Goal: Information Seeking & Learning: Check status

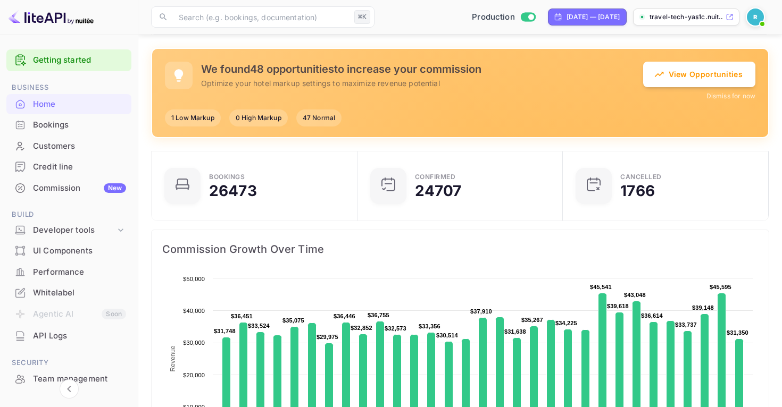
scroll to position [85, 0]
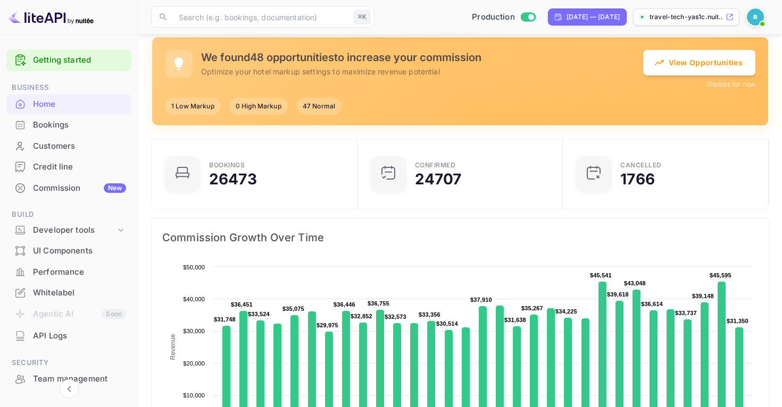
click at [49, 125] on div "Bookings" at bounding box center [79, 125] width 93 height 12
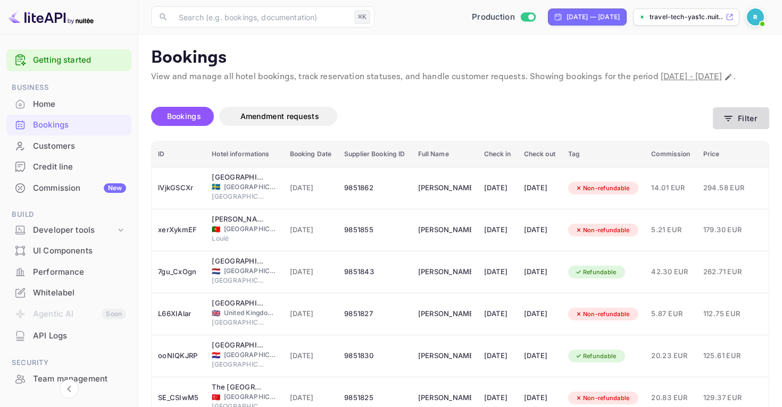
click at [725, 124] on icon "button" at bounding box center [728, 118] width 11 height 11
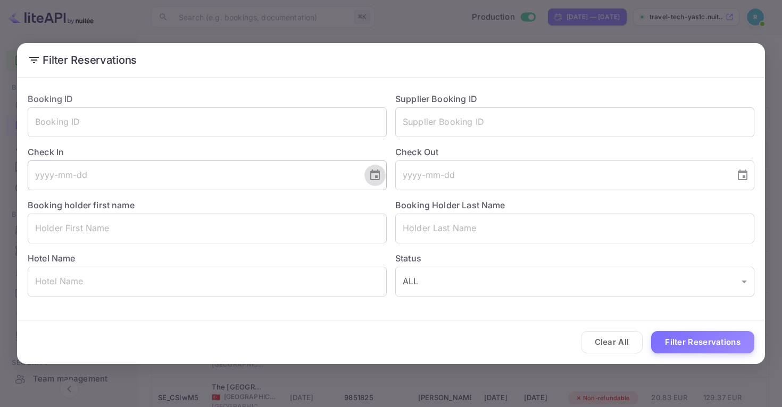
click at [378, 174] on icon "Choose date" at bounding box center [375, 175] width 13 height 13
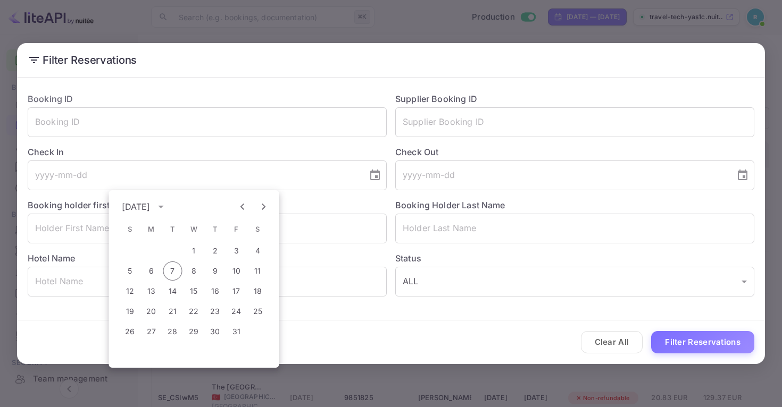
click at [259, 206] on icon "Next month" at bounding box center [263, 207] width 13 height 13
click at [257, 247] on button "1" at bounding box center [257, 250] width 19 height 19
type input "[DATE]"
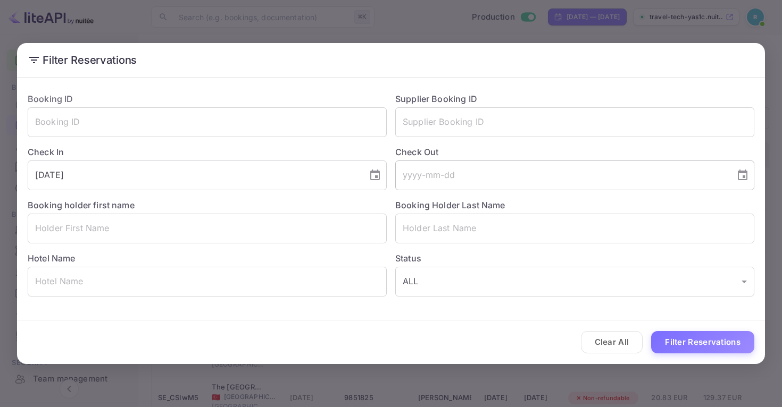
click at [743, 171] on icon "Choose date" at bounding box center [743, 175] width 10 height 11
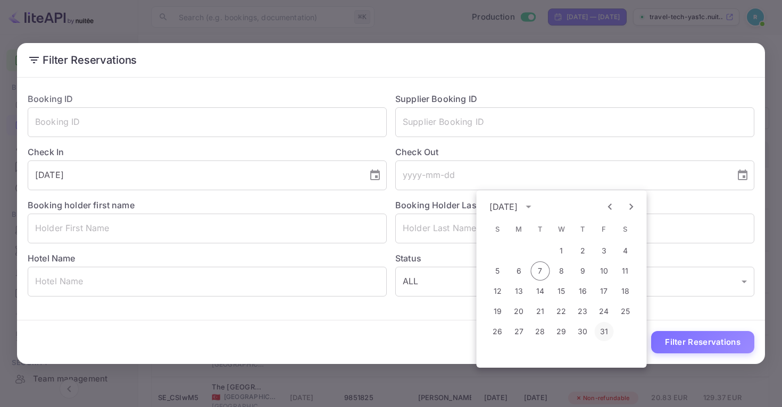
click at [600, 330] on button "31" at bounding box center [604, 331] width 19 height 19
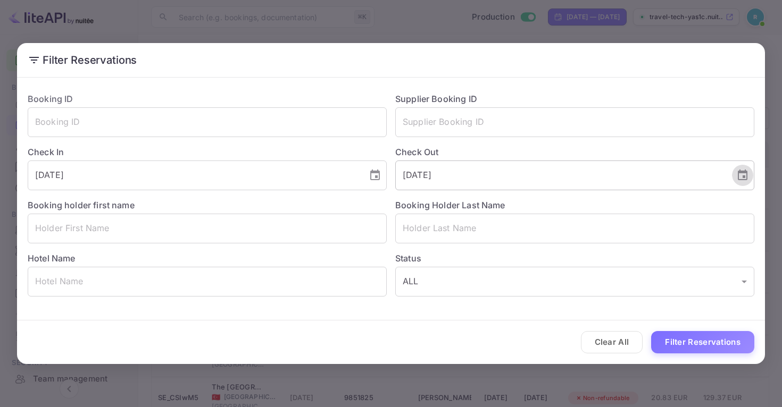
click at [743, 175] on icon "Choose date, selected date is Oct 31, 2025" at bounding box center [742, 175] width 13 height 13
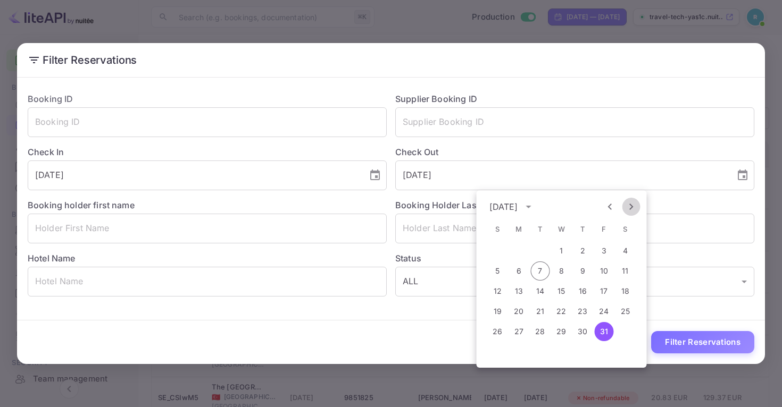
click at [631, 209] on icon "Next month" at bounding box center [631, 207] width 13 height 13
click at [502, 354] on button "30" at bounding box center [497, 352] width 19 height 19
type input "[DATE]"
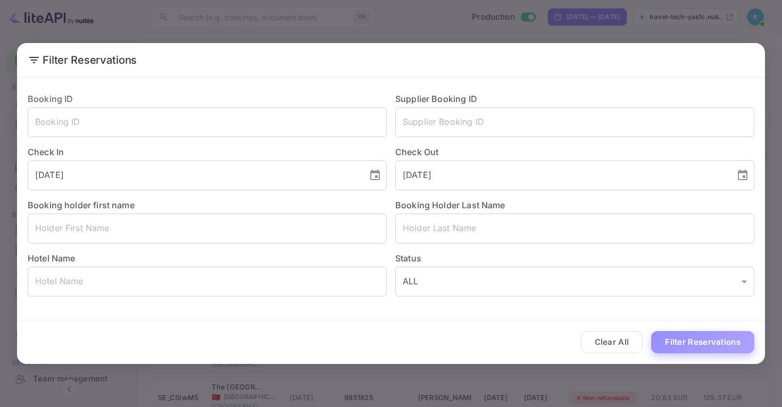
click at [678, 340] on button "Filter Reservations" at bounding box center [702, 342] width 103 height 23
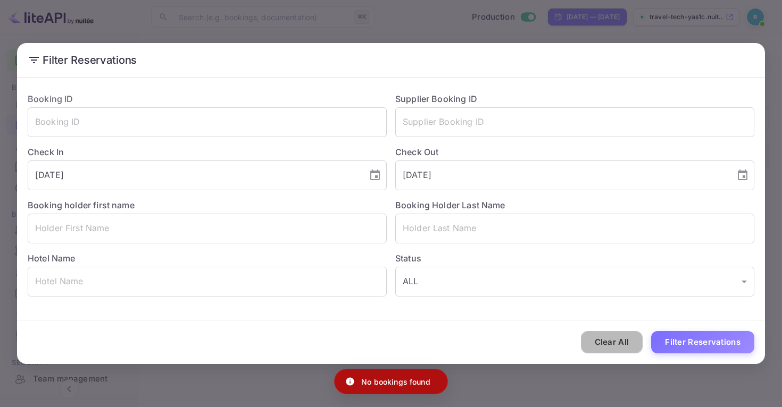
click at [613, 341] on button "Clear All" at bounding box center [612, 342] width 62 height 23
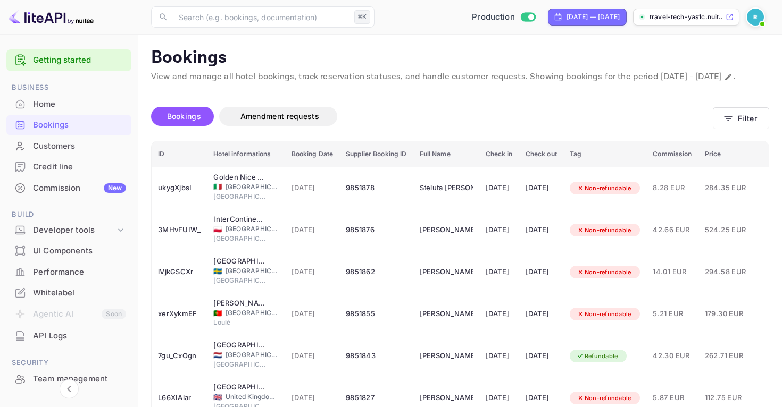
click at [510, 168] on th "Check in" at bounding box center [499, 154] width 40 height 26
click at [541, 114] on div "Bookings Amendment requests" at bounding box center [432, 118] width 562 height 45
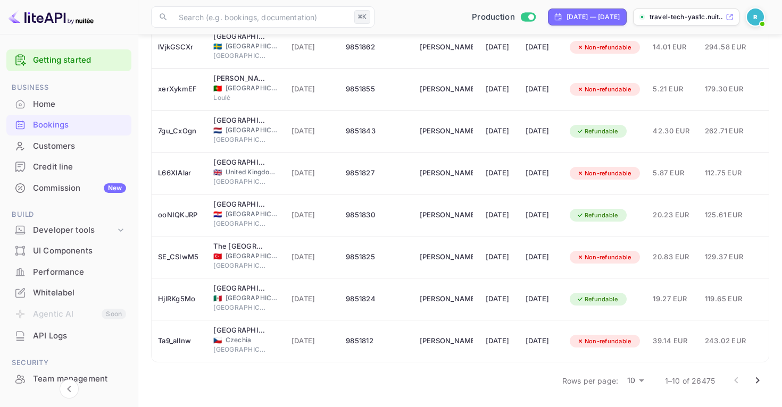
scroll to position [238, 0]
click at [757, 379] on icon "Go to next page" at bounding box center [758, 381] width 4 height 6
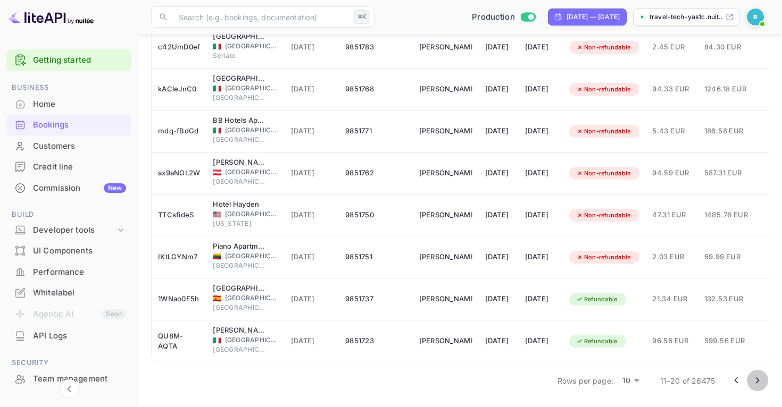
click at [756, 383] on icon "Go to next page" at bounding box center [758, 381] width 4 height 6
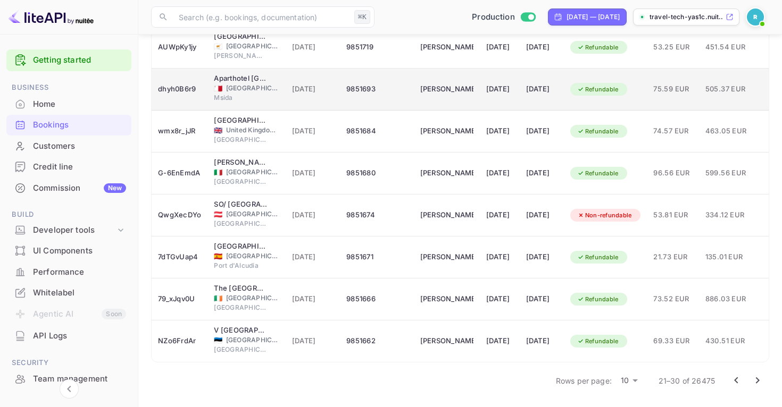
click at [557, 91] on div "[DATE]" at bounding box center [541, 89] width 31 height 17
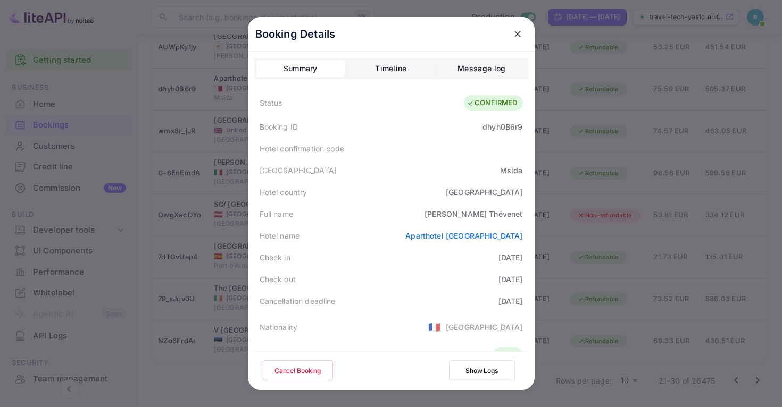
click at [532, 260] on div "Booking Details Summary Timeline Message log Status CONFIRMED Booking ID dhyh0B…" at bounding box center [391, 215] width 287 height 396
click at [391, 62] on button "Timeline" at bounding box center [391, 68] width 88 height 17
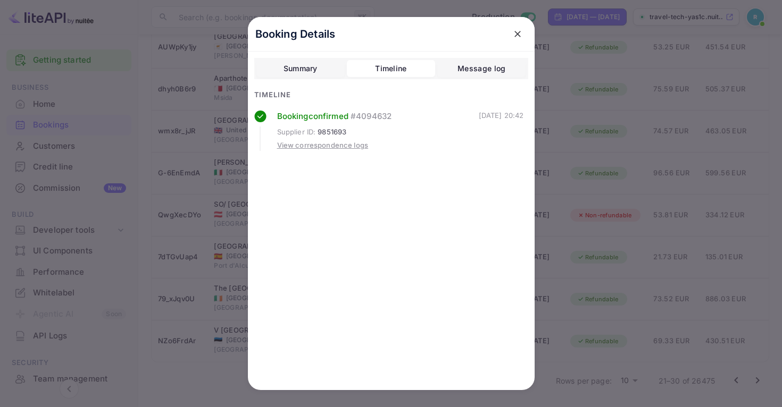
click at [490, 64] on div "Message log" at bounding box center [481, 68] width 48 height 13
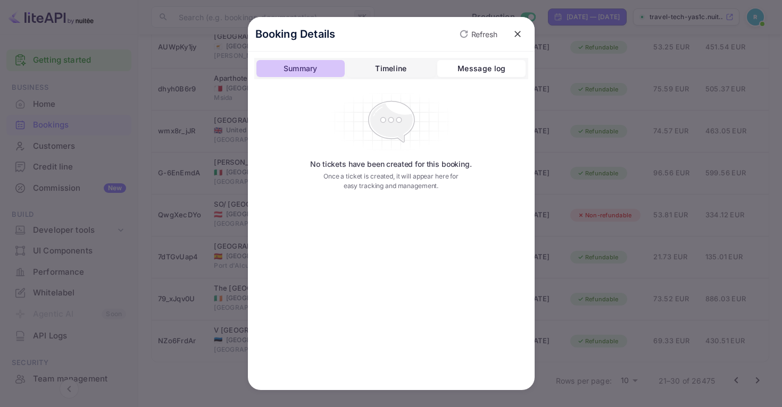
click at [308, 68] on div "Summary" at bounding box center [301, 68] width 34 height 13
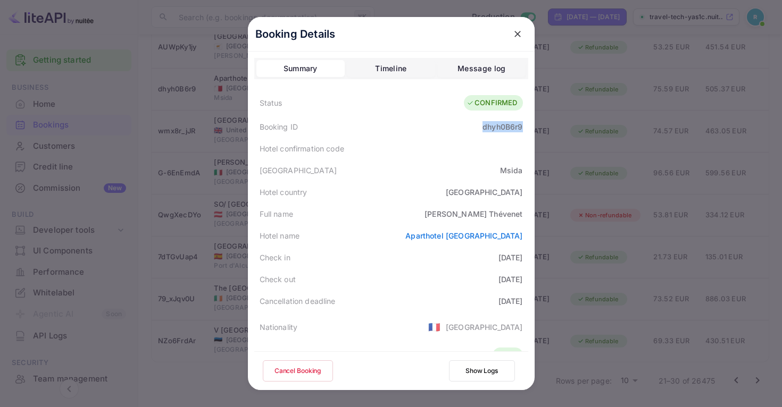
drag, startPoint x: 483, startPoint y: 128, endPoint x: 524, endPoint y: 128, distance: 41.0
click at [524, 128] on div "Booking ID dhyh0B6r9" at bounding box center [391, 127] width 274 height 22
copy div "dhyh0B6r9"
click at [525, 35] on button "close" at bounding box center [517, 33] width 19 height 19
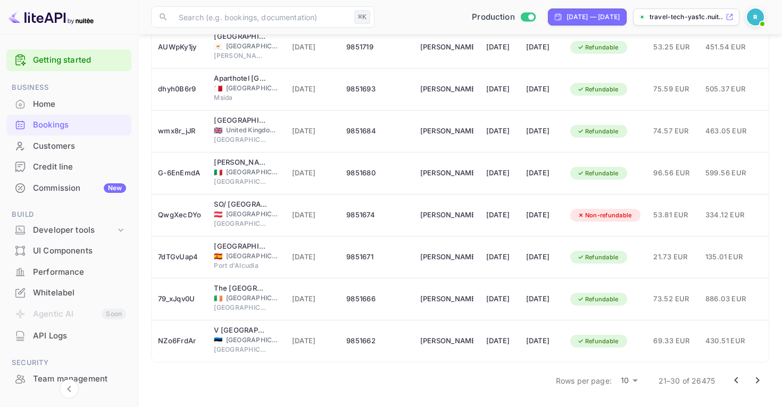
click at [754, 380] on icon "Go to next page" at bounding box center [757, 380] width 13 height 13
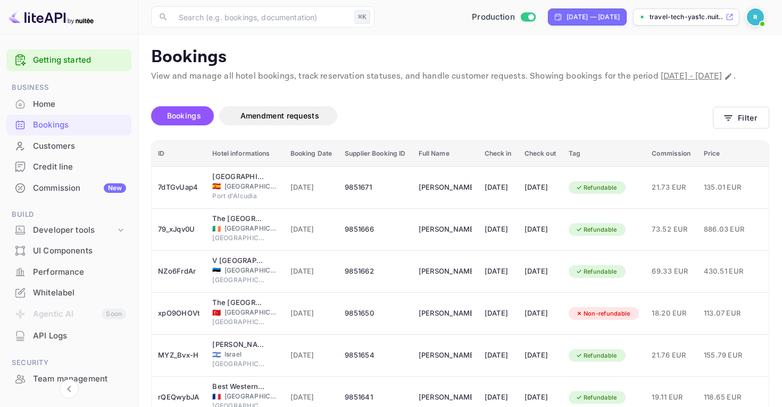
scroll to position [0, 0]
click at [594, 22] on div "[DATE] — [DATE]" at bounding box center [587, 17] width 79 height 17
select select "8"
select select "2025"
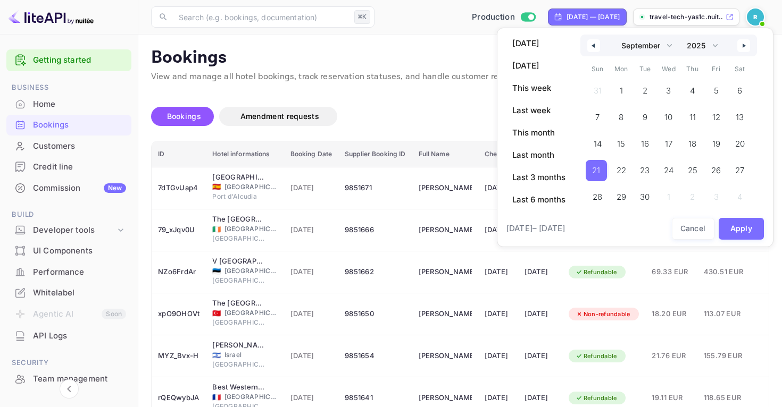
click at [597, 174] on span "21" at bounding box center [596, 170] width 8 height 19
click at [743, 224] on button "Apply" at bounding box center [742, 229] width 46 height 22
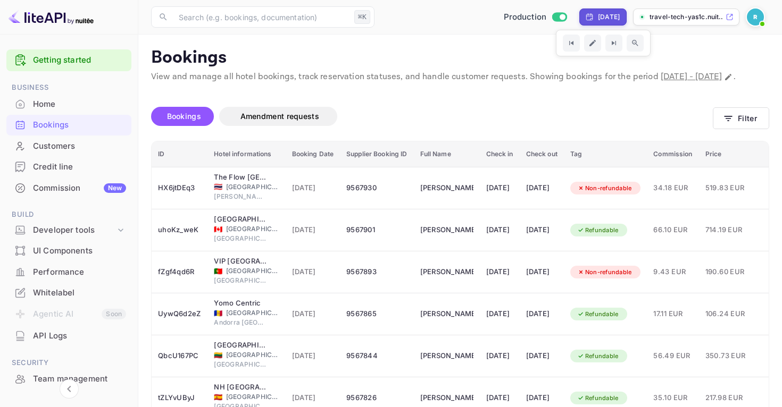
click at [579, 11] on div "[DATE]" at bounding box center [602, 17] width 47 height 17
select select "8"
select select "2025"
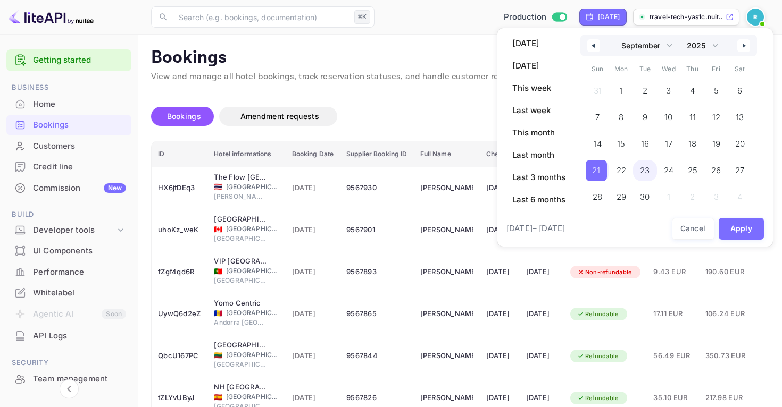
click at [645, 171] on span "23" at bounding box center [645, 170] width 10 height 19
click at [743, 45] on icon "button" at bounding box center [745, 46] width 5 height 4
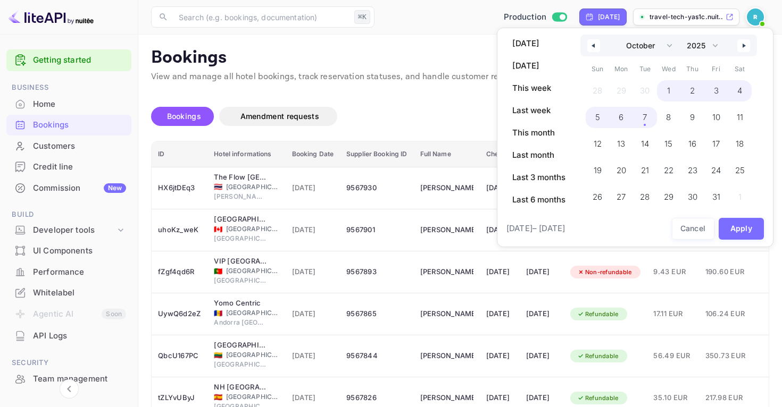
click at [645, 120] on span "7" at bounding box center [645, 117] width 4 height 19
select select "8"
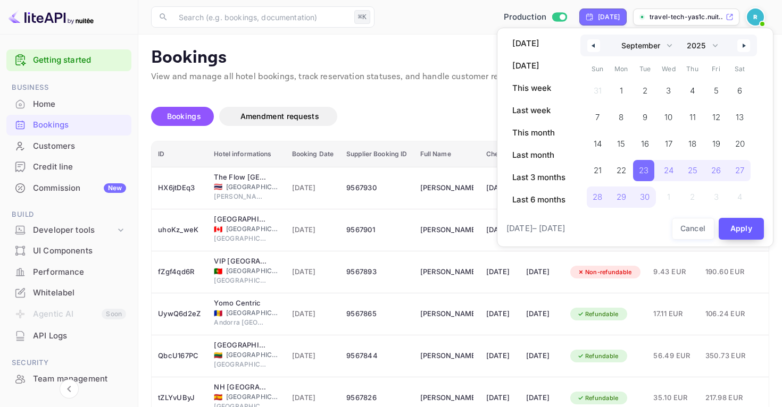
click at [741, 228] on button "Apply" at bounding box center [742, 229] width 46 height 22
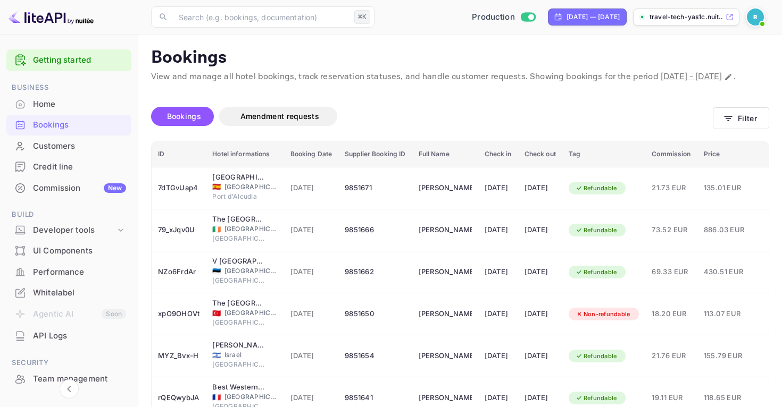
click at [477, 126] on div "Bookings Amendment requests" at bounding box center [432, 116] width 562 height 19
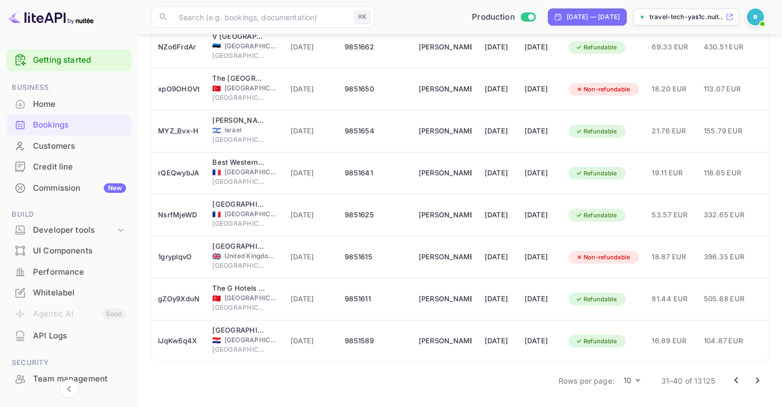
scroll to position [238, 0]
click at [737, 380] on icon "Go to previous page" at bounding box center [736, 380] width 13 height 13
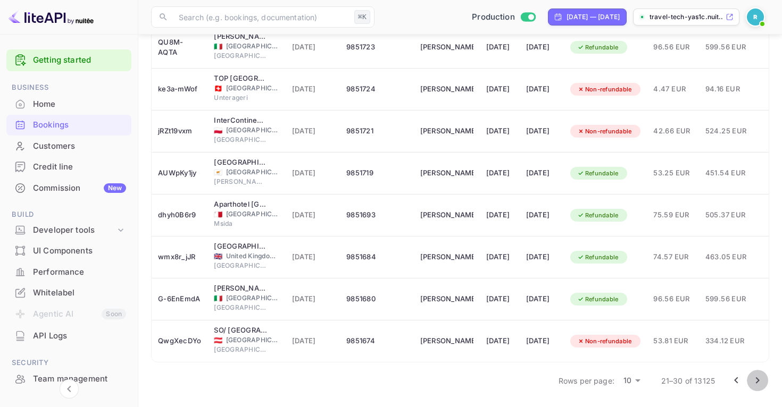
click at [753, 382] on icon "Go to next page" at bounding box center [757, 380] width 13 height 13
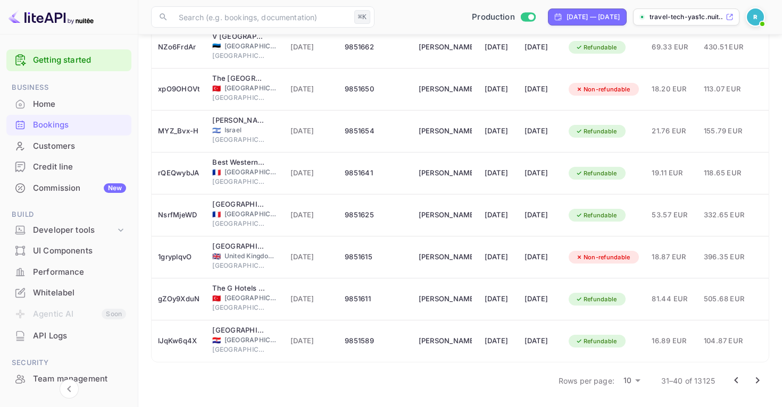
click at [759, 381] on icon "Go to next page" at bounding box center [757, 380] width 13 height 13
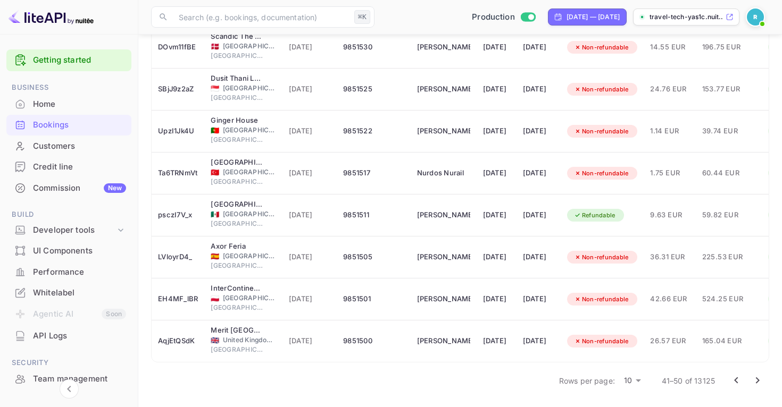
click at [512, 387] on div "Rows per page: 10 10 41–50 of 13125" at bounding box center [460, 381] width 618 height 28
click at [754, 379] on icon "Go to next page" at bounding box center [757, 380] width 13 height 13
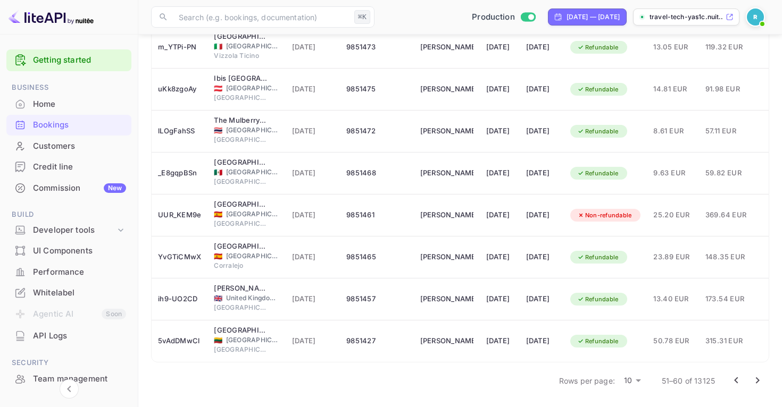
click at [446, 383] on div "Rows per page: 10 10 51–60 of 13125" at bounding box center [460, 381] width 618 height 28
click at [760, 380] on icon "Go to next page" at bounding box center [757, 380] width 13 height 13
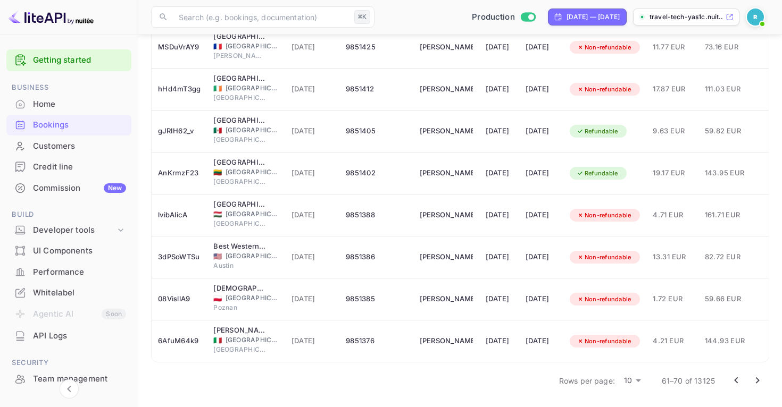
click at [757, 380] on icon "Go to next page" at bounding box center [757, 380] width 13 height 13
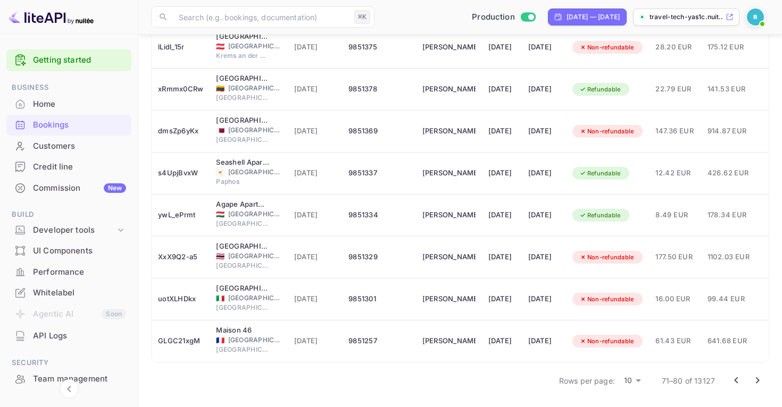
click at [759, 379] on icon "Go to next page" at bounding box center [757, 380] width 13 height 13
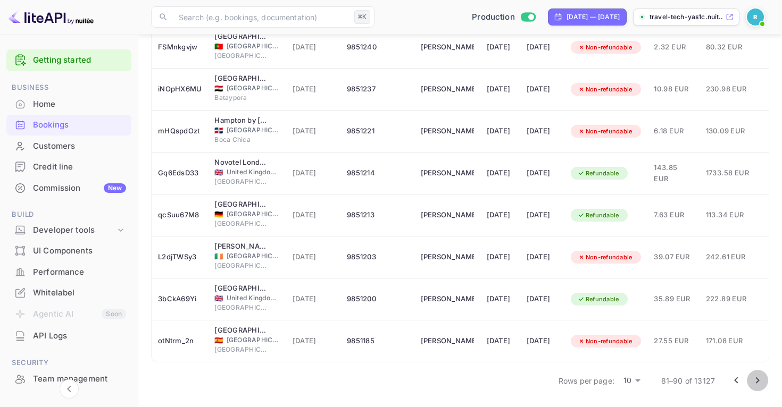
click at [756, 383] on icon "Go to next page" at bounding box center [758, 381] width 4 height 6
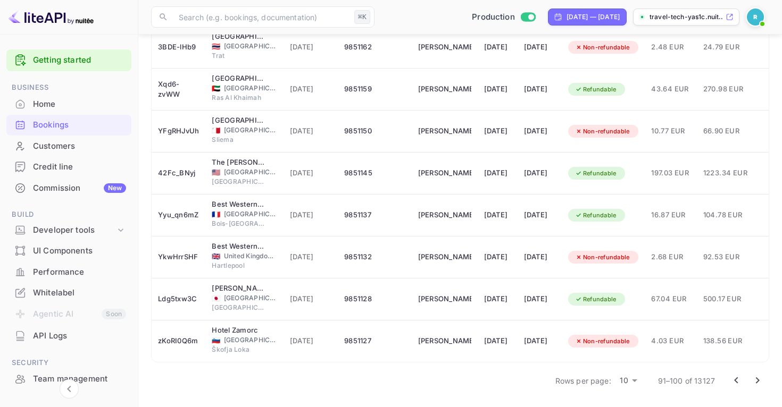
click at [758, 376] on icon "Go to next page" at bounding box center [757, 380] width 13 height 13
click at [754, 386] on icon "Go to next page" at bounding box center [757, 380] width 13 height 13
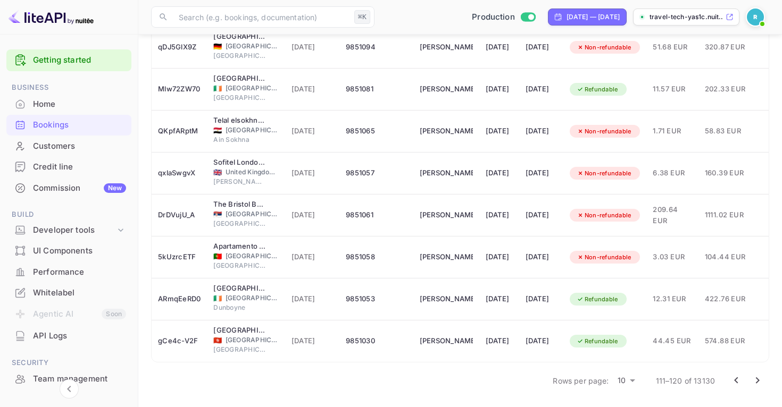
click at [757, 382] on icon "Go to next page" at bounding box center [758, 381] width 4 height 6
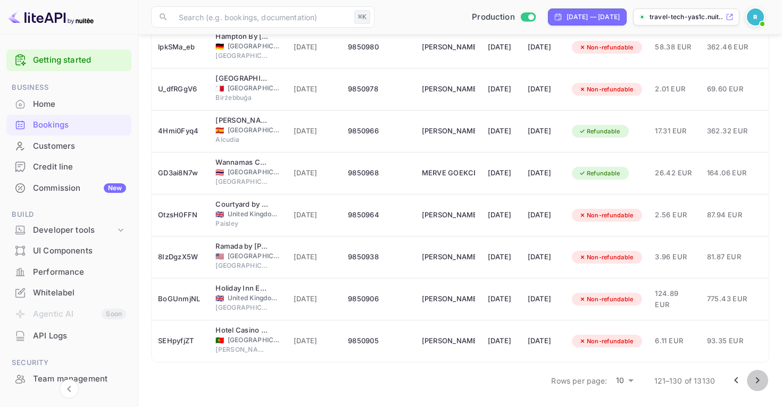
click at [762, 384] on icon "Go to next page" at bounding box center [757, 380] width 13 height 13
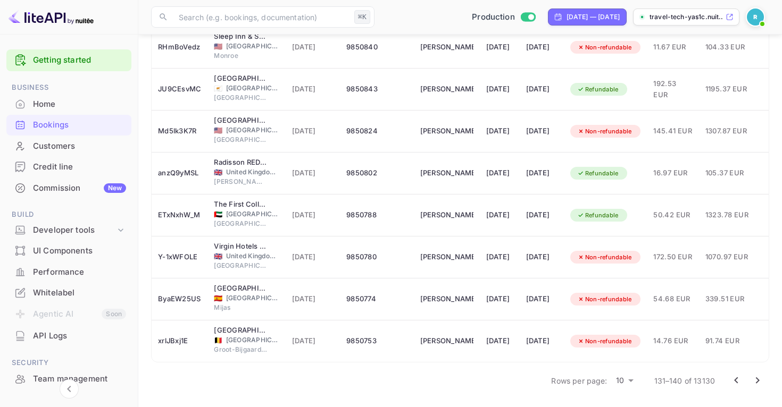
click at [757, 379] on icon "Go to next page" at bounding box center [758, 381] width 4 height 6
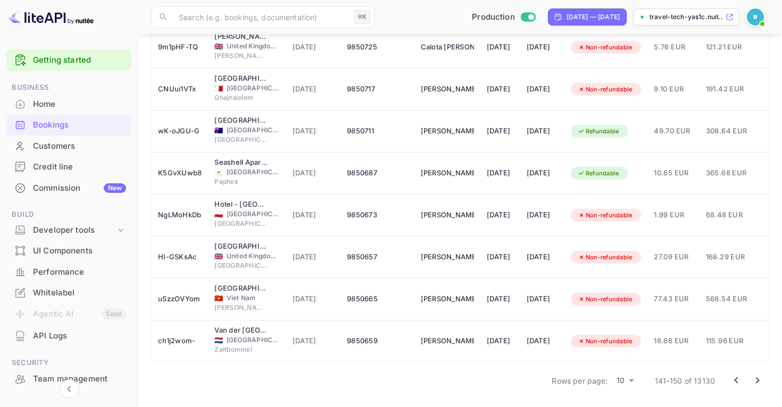
click at [759, 386] on icon "Go to next page" at bounding box center [757, 380] width 13 height 13
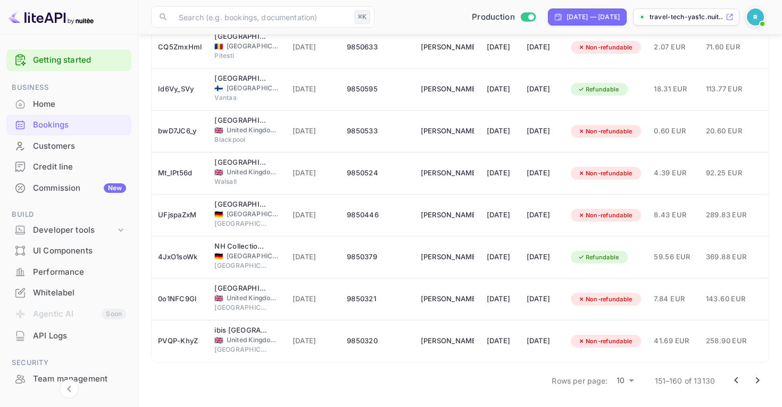
click at [753, 381] on icon "Go to next page" at bounding box center [757, 380] width 13 height 13
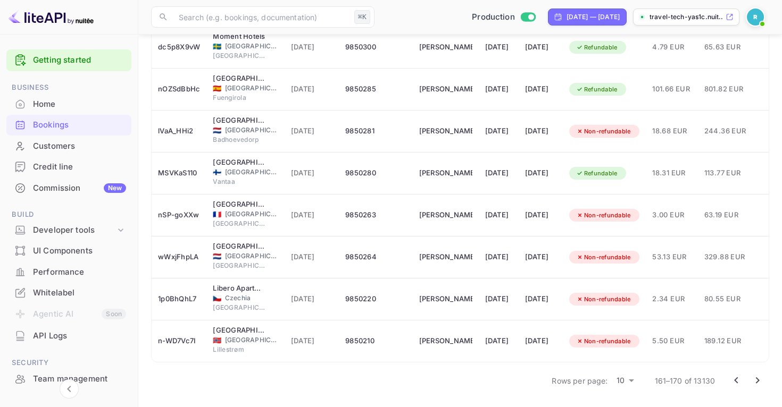
click at [759, 385] on icon "Go to next page" at bounding box center [757, 380] width 13 height 13
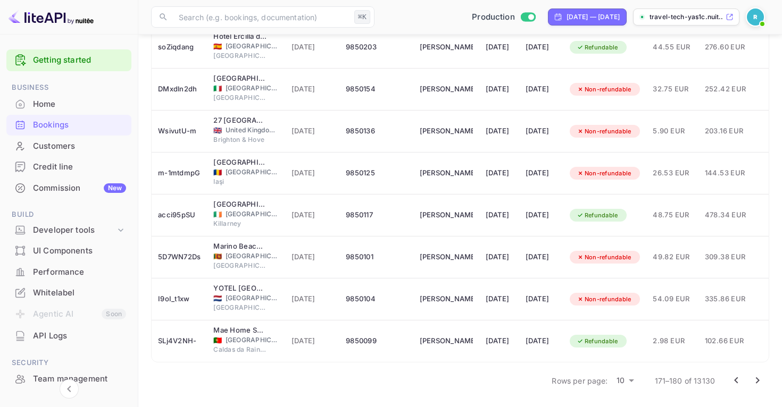
click at [760, 384] on icon "Go to next page" at bounding box center [757, 380] width 13 height 13
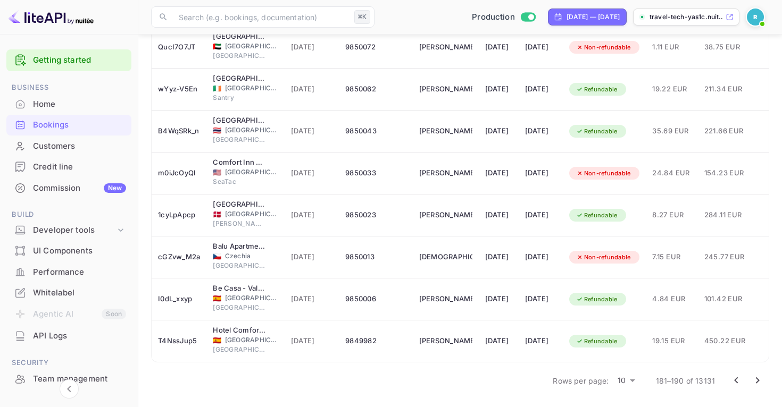
click at [752, 377] on icon "Go to next page" at bounding box center [757, 380] width 13 height 13
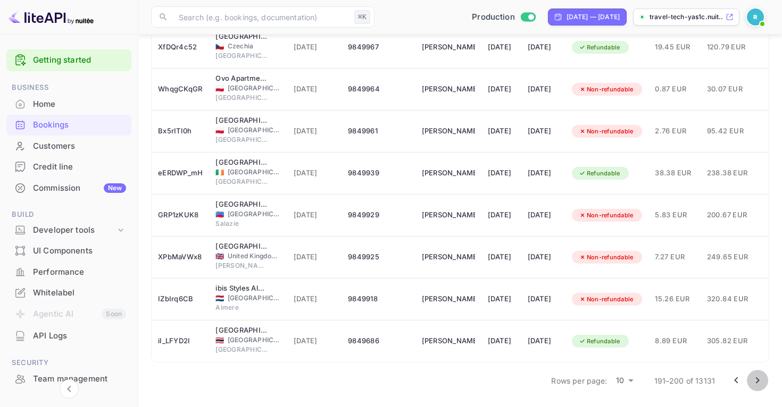
click at [758, 378] on icon "Go to next page" at bounding box center [757, 380] width 13 height 13
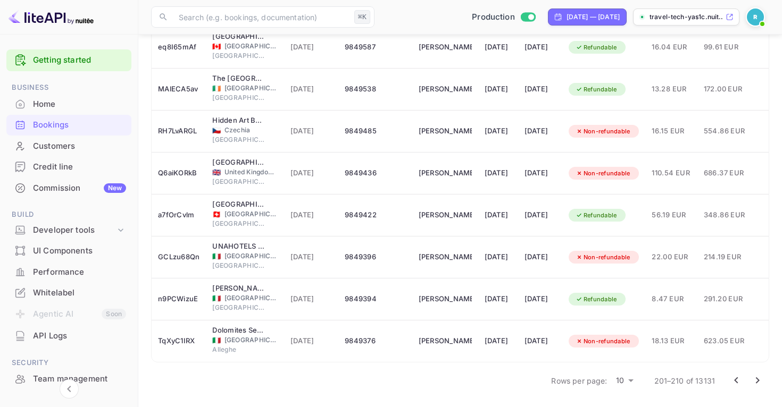
click at [758, 375] on icon "Go to next page" at bounding box center [757, 380] width 13 height 13
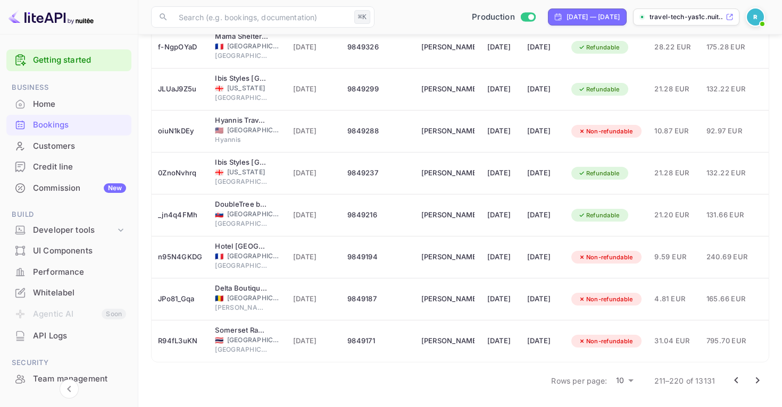
click at [764, 379] on button "Go to next page" at bounding box center [757, 380] width 21 height 21
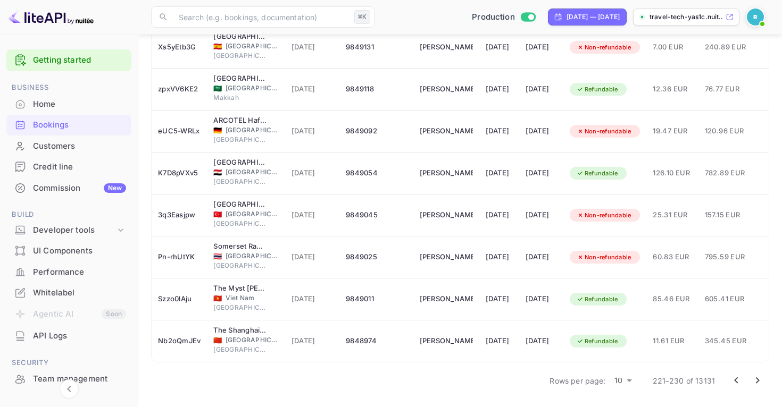
click at [756, 381] on icon "Go to next page" at bounding box center [757, 380] width 13 height 13
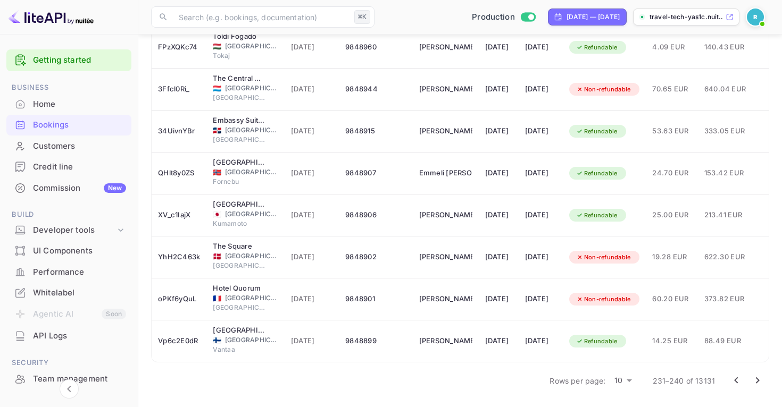
click at [756, 378] on icon "Go to next page" at bounding box center [758, 381] width 4 height 6
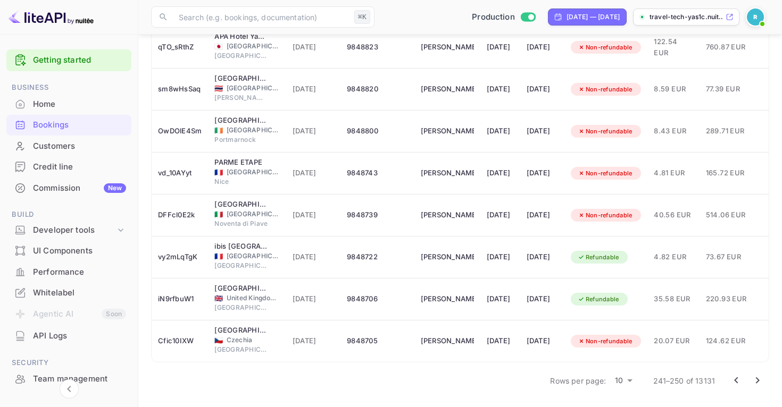
click at [754, 380] on icon "Go to next page" at bounding box center [757, 380] width 13 height 13
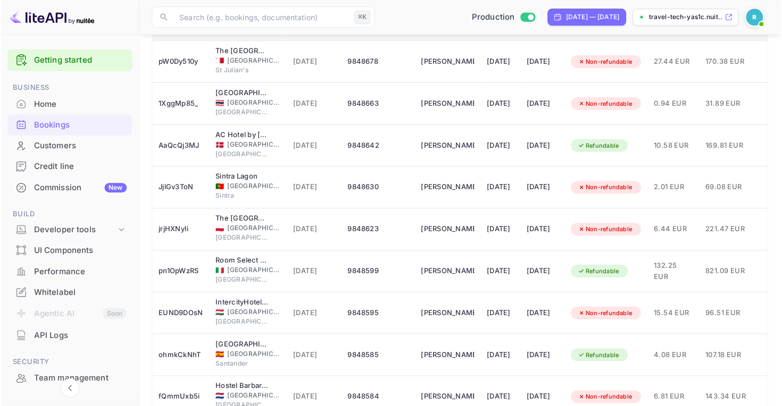
scroll to position [110, 0]
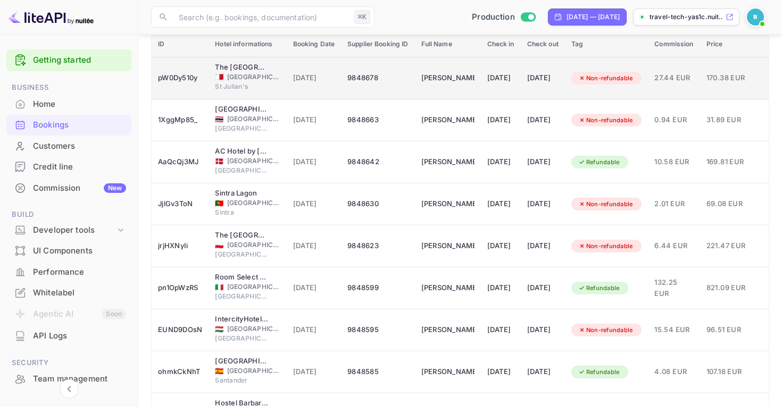
click at [360, 87] on div "9848678" at bounding box center [377, 78] width 61 height 17
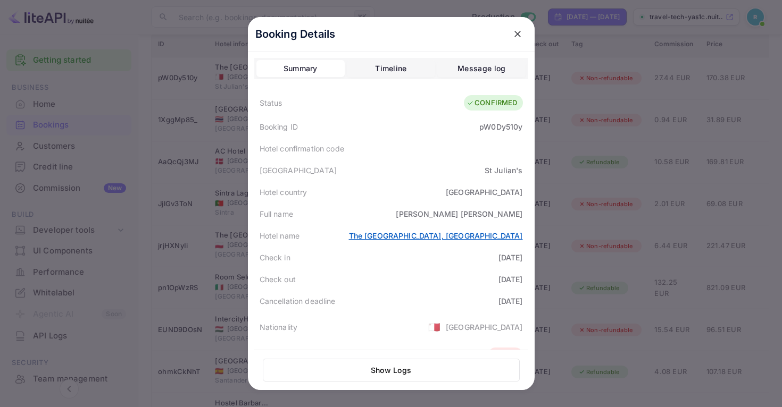
click at [446, 236] on link "The [GEOGRAPHIC_DATA], [GEOGRAPHIC_DATA]" at bounding box center [436, 235] width 174 height 9
click at [393, 71] on div "Timeline" at bounding box center [390, 68] width 31 height 13
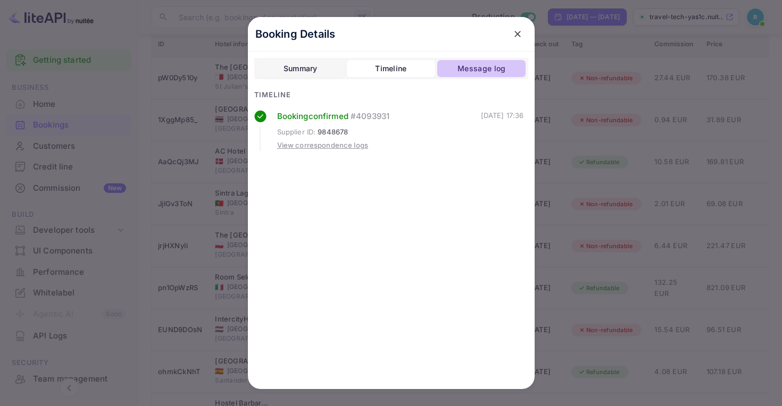
click at [489, 67] on div "Message log" at bounding box center [481, 68] width 48 height 13
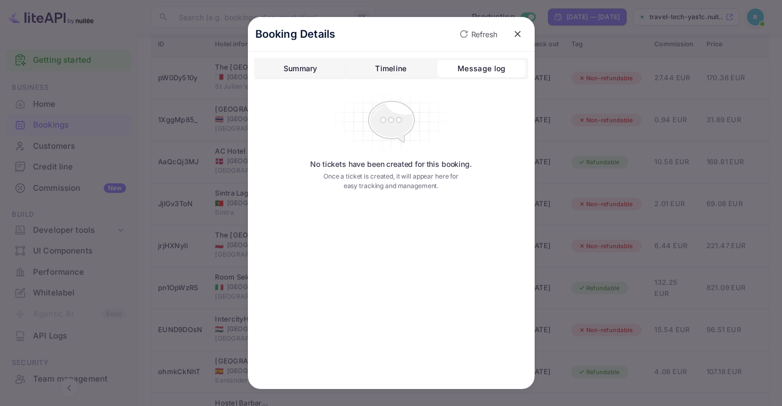
click at [299, 75] on button "Summary" at bounding box center [300, 68] width 88 height 17
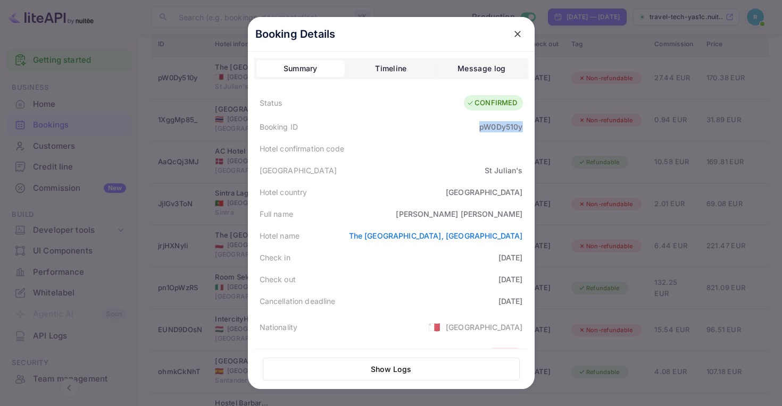
drag, startPoint x: 479, startPoint y: 127, endPoint x: 527, endPoint y: 127, distance: 47.3
click at [527, 127] on div "Booking ID pW0Dy510y" at bounding box center [391, 127] width 274 height 22
copy div "pW0Dy510y"
click at [520, 37] on icon "close" at bounding box center [517, 34] width 11 height 11
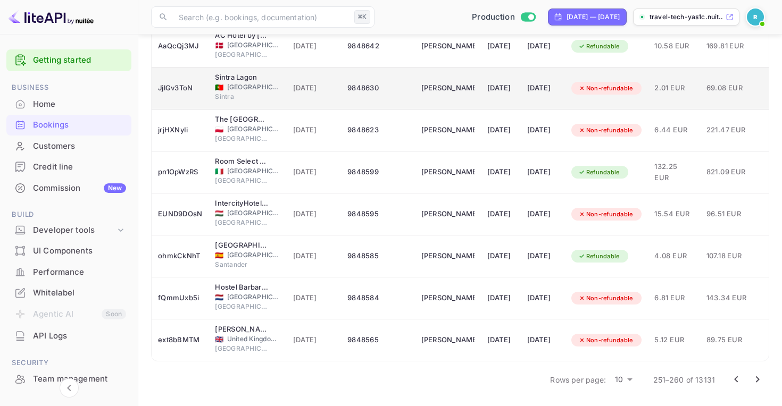
scroll to position [239, 0]
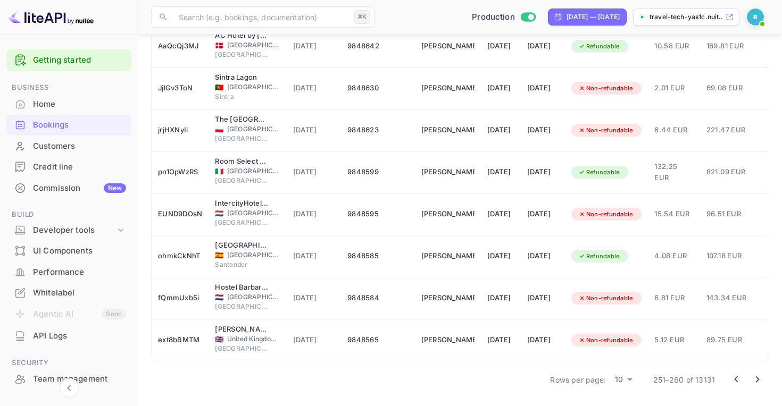
click at [758, 379] on icon "Go to next page" at bounding box center [758, 380] width 4 height 6
click at [753, 383] on icon "Go to next page" at bounding box center [757, 379] width 13 height 13
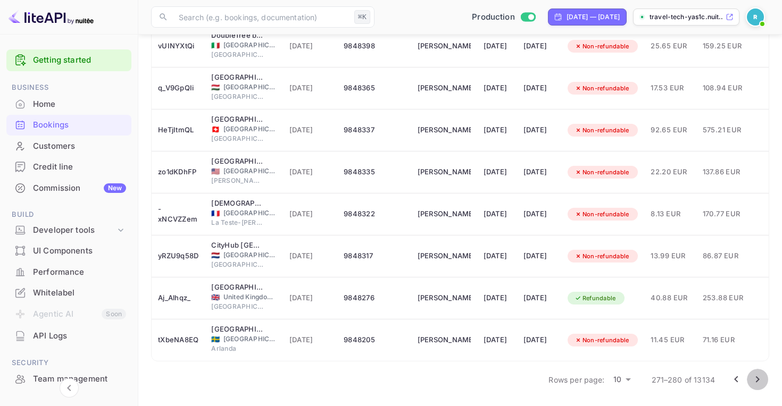
click at [758, 385] on icon "Go to next page" at bounding box center [757, 379] width 13 height 13
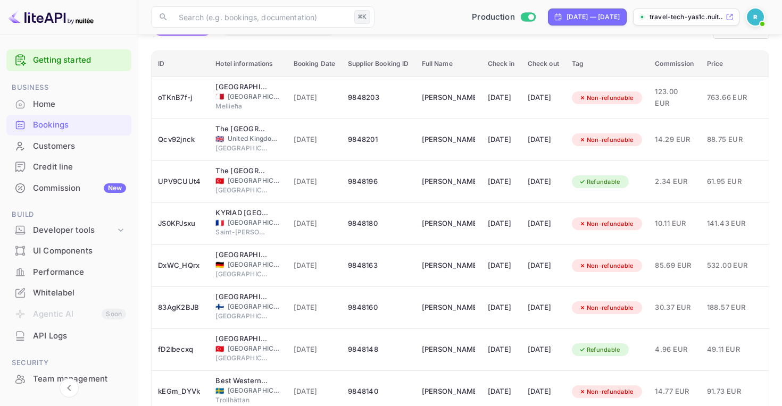
scroll to position [90, 0]
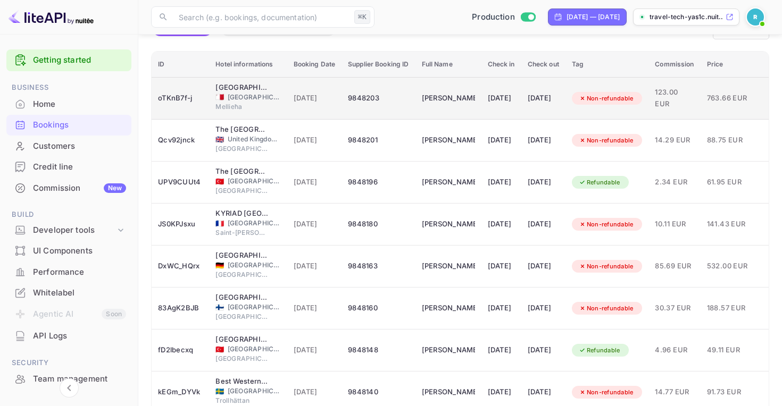
click at [368, 107] on div "9848203" at bounding box center [378, 98] width 61 height 17
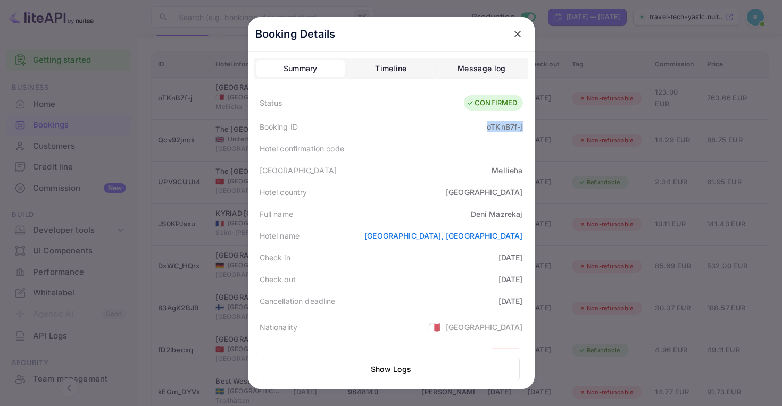
drag, startPoint x: 480, startPoint y: 128, endPoint x: 527, endPoint y: 126, distance: 46.4
click at [527, 126] on div "Booking ID oTKnB7f-j" at bounding box center [391, 127] width 274 height 22
copy div "oTKnB7f-j"
click at [517, 34] on icon "close" at bounding box center [517, 34] width 6 height 6
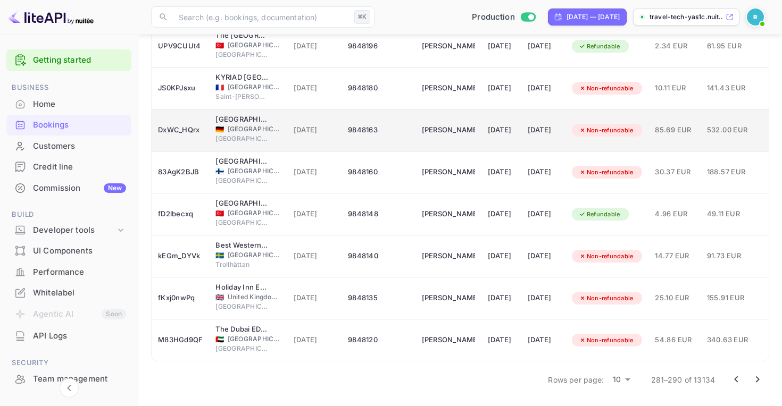
scroll to position [239, 0]
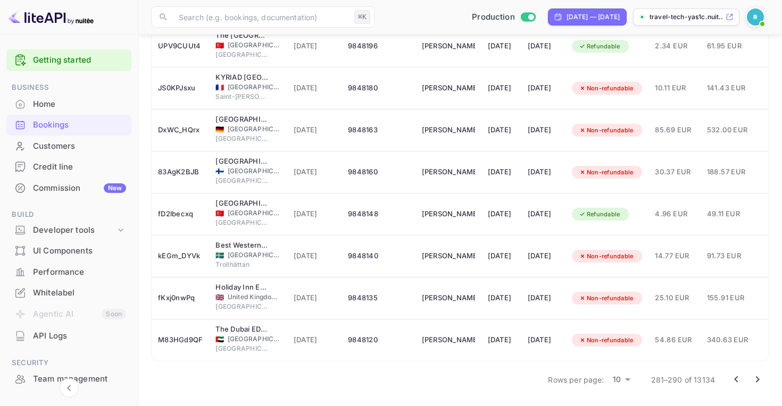
click at [757, 374] on icon "Go to next page" at bounding box center [757, 379] width 13 height 13
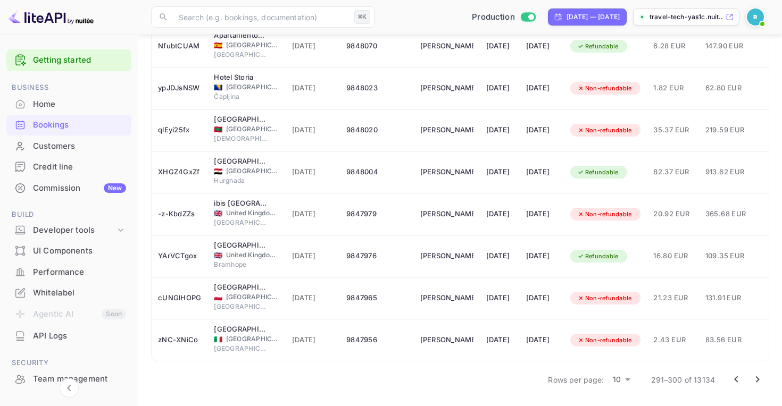
click at [757, 377] on icon "Go to next page" at bounding box center [757, 379] width 13 height 13
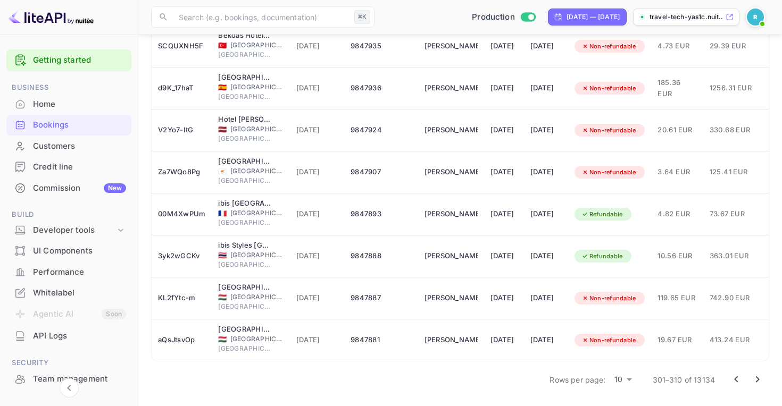
click at [756, 381] on icon "Go to next page" at bounding box center [758, 380] width 4 height 6
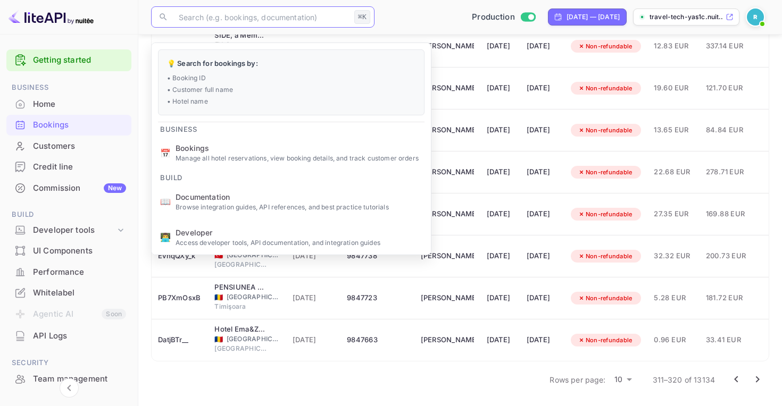
click at [307, 21] on input "text" at bounding box center [261, 16] width 178 height 21
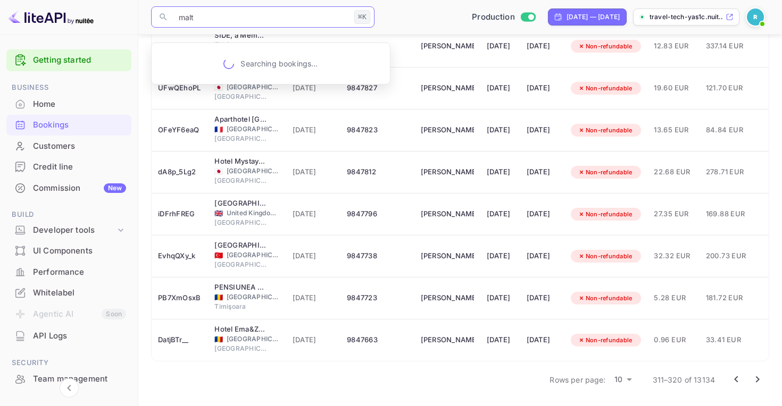
type input "[GEOGRAPHIC_DATA]"
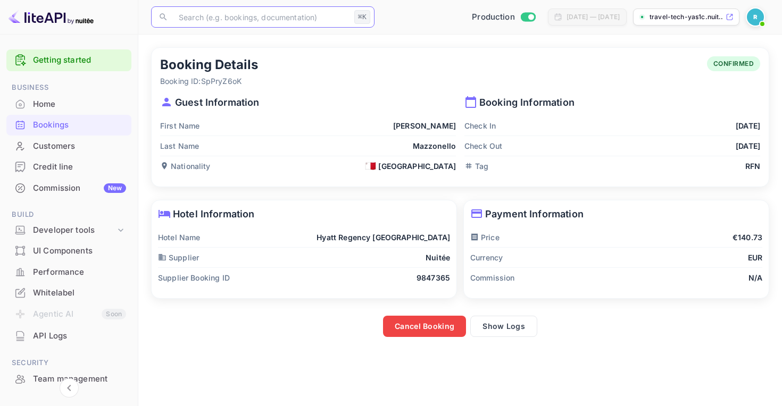
click at [279, 16] on input "text" at bounding box center [261, 16] width 178 height 21
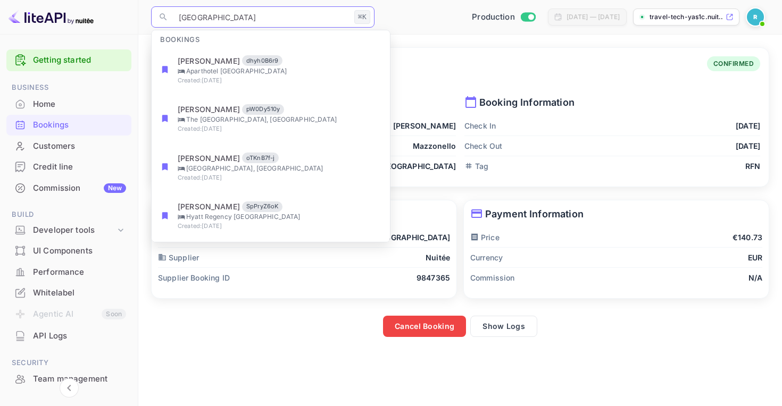
type input "[GEOGRAPHIC_DATA]"
click at [404, 12] on div "Production [DATE] — [DATE] travel-tech-yas1c.nuit..." at bounding box center [574, 16] width 390 height 19
